Goal: Information Seeking & Learning: Learn about a topic

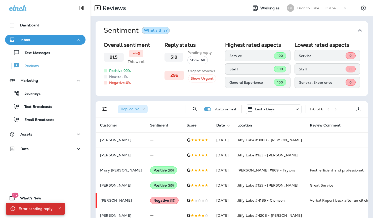
click at [324, 6] on p "Bronco Lube, LLC dba Jiffy Lube" at bounding box center [320, 8] width 45 height 4
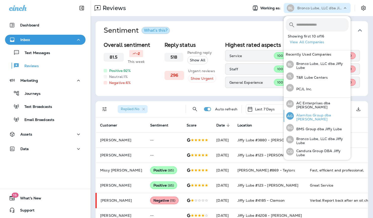
click at [320, 120] on div "AG Alamitos Group dba Jiffy Lube" at bounding box center [317, 116] width 66 height 12
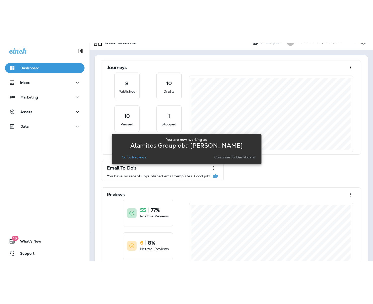
scroll to position [10, 0]
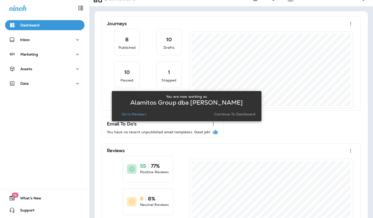
click at [137, 115] on p "Go to Reviews" at bounding box center [134, 114] width 25 height 4
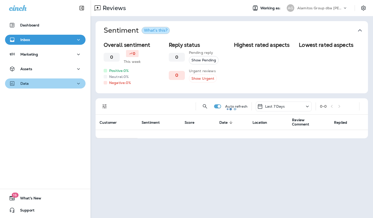
click at [29, 84] on div "Data" at bounding box center [45, 84] width 72 height 6
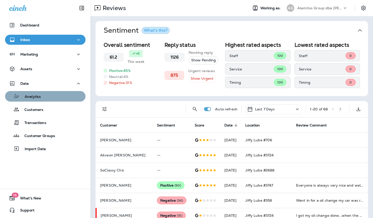
click at [38, 97] on p "Analytics" at bounding box center [30, 97] width 21 height 5
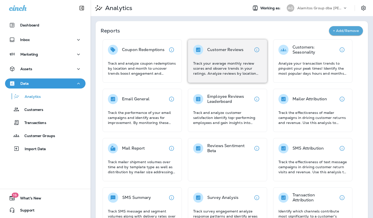
click at [217, 61] on p "Track your average monthly review scores and observe trends in your ratings. An…" at bounding box center [227, 68] width 69 height 15
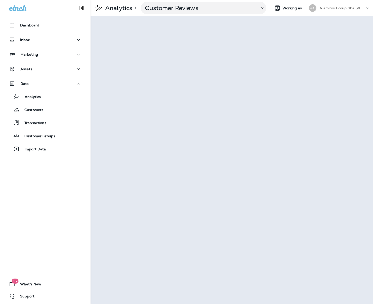
click at [343, 12] on div "AG Alamitos Group dba Jiffy Lube" at bounding box center [339, 8] width 67 height 10
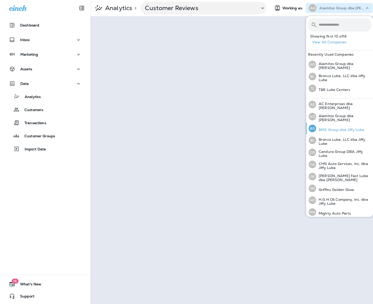
click at [332, 129] on p "BMS Group dba Jiffy Lube" at bounding box center [340, 130] width 48 height 4
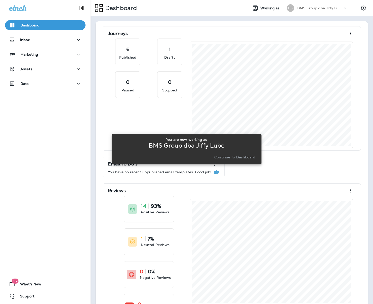
click at [228, 156] on p "Continue to Dashboard" at bounding box center [234, 157] width 41 height 4
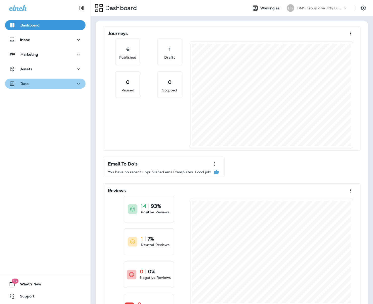
click at [28, 85] on div "Data" at bounding box center [45, 84] width 72 height 6
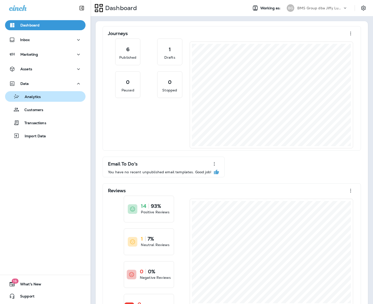
click at [39, 99] on p "Analytics" at bounding box center [30, 97] width 21 height 5
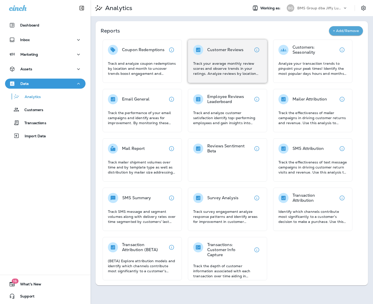
click at [218, 67] on p "Track your average monthly review scores and observe trends in your ratings. An…" at bounding box center [227, 68] width 69 height 15
